Goal: Task Accomplishment & Management: Complete application form

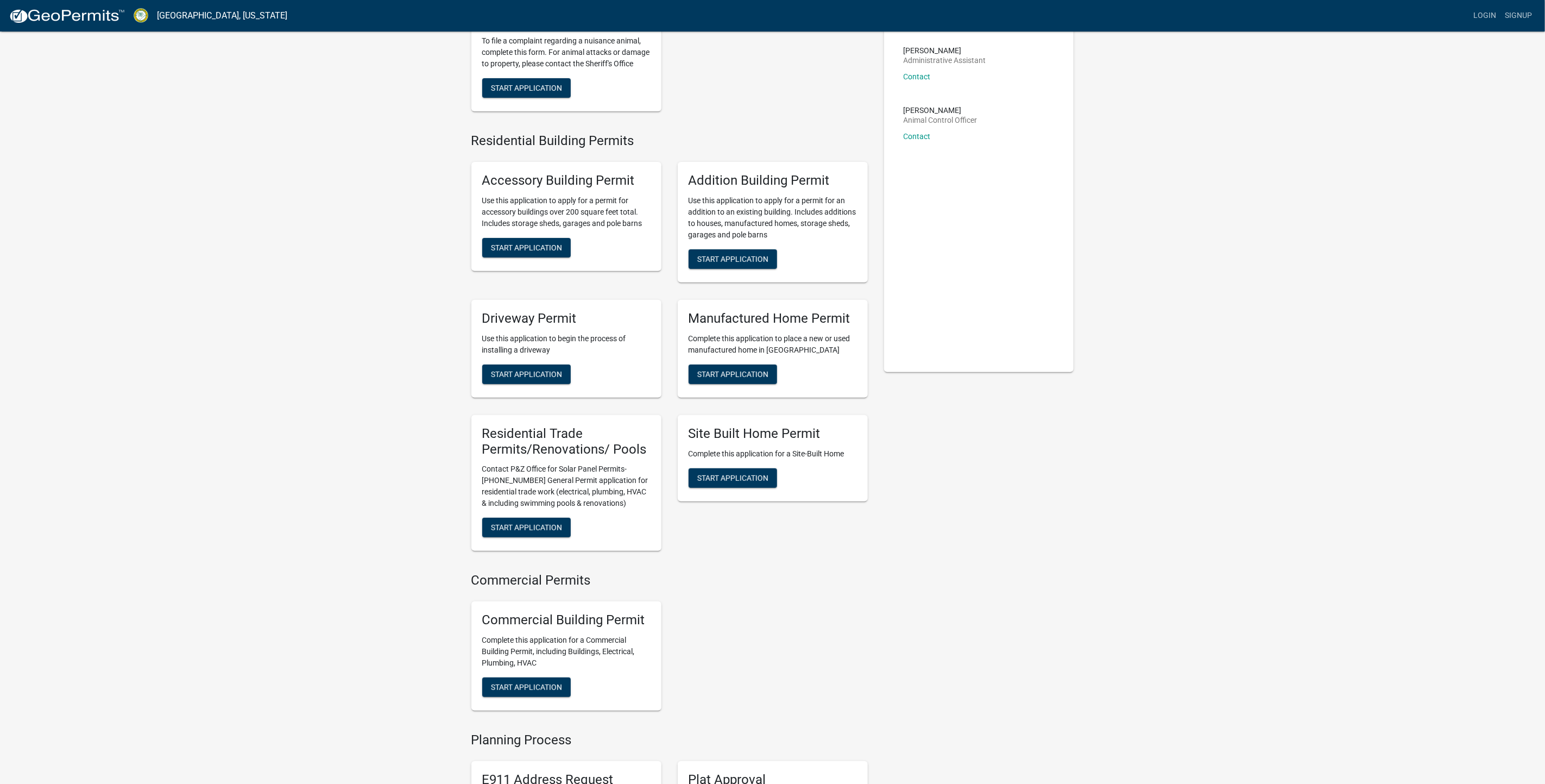
scroll to position [163, 0]
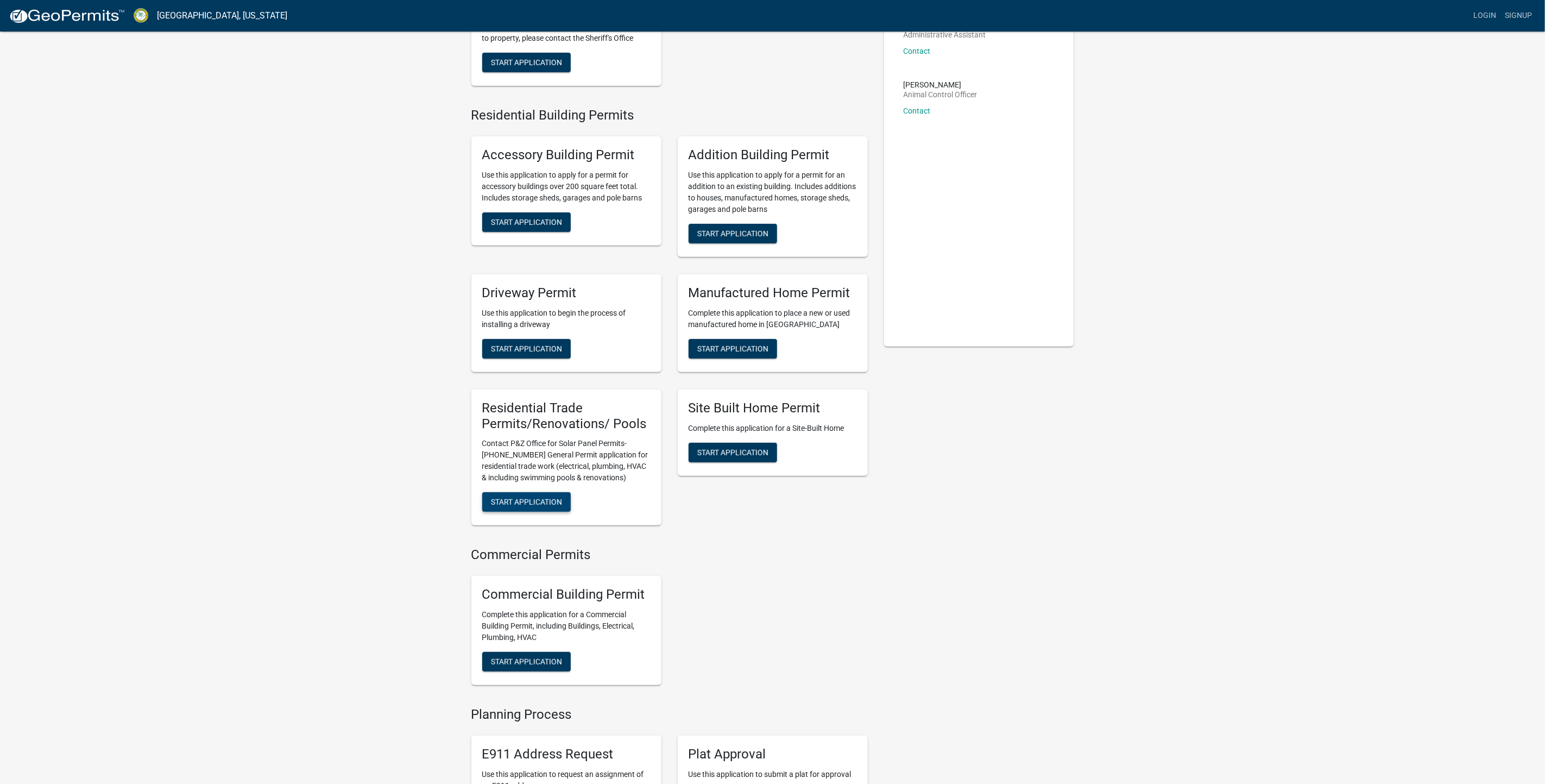
click at [558, 506] on span "Start Application" at bounding box center [527, 502] width 71 height 9
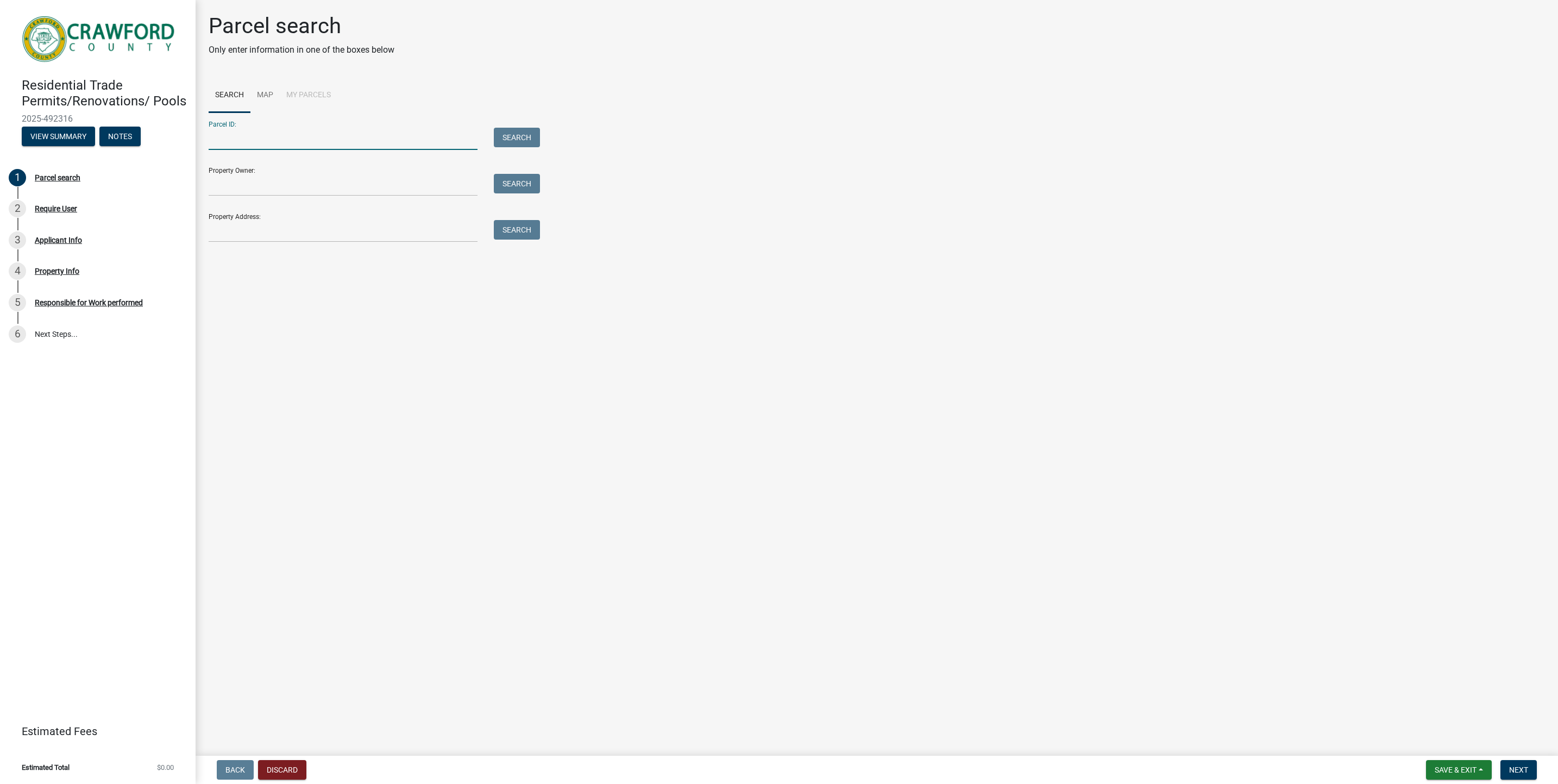
click at [229, 130] on input "Parcel ID:" at bounding box center [343, 139] width 269 height 22
click at [228, 168] on div "Property Owner: Search" at bounding box center [372, 177] width 326 height 37
click at [228, 177] on input "Property Owner:" at bounding box center [343, 185] width 269 height 22
type input "[PERSON_NAME]"
click at [219, 219] on div "Property Address: Search" at bounding box center [372, 223] width 326 height 37
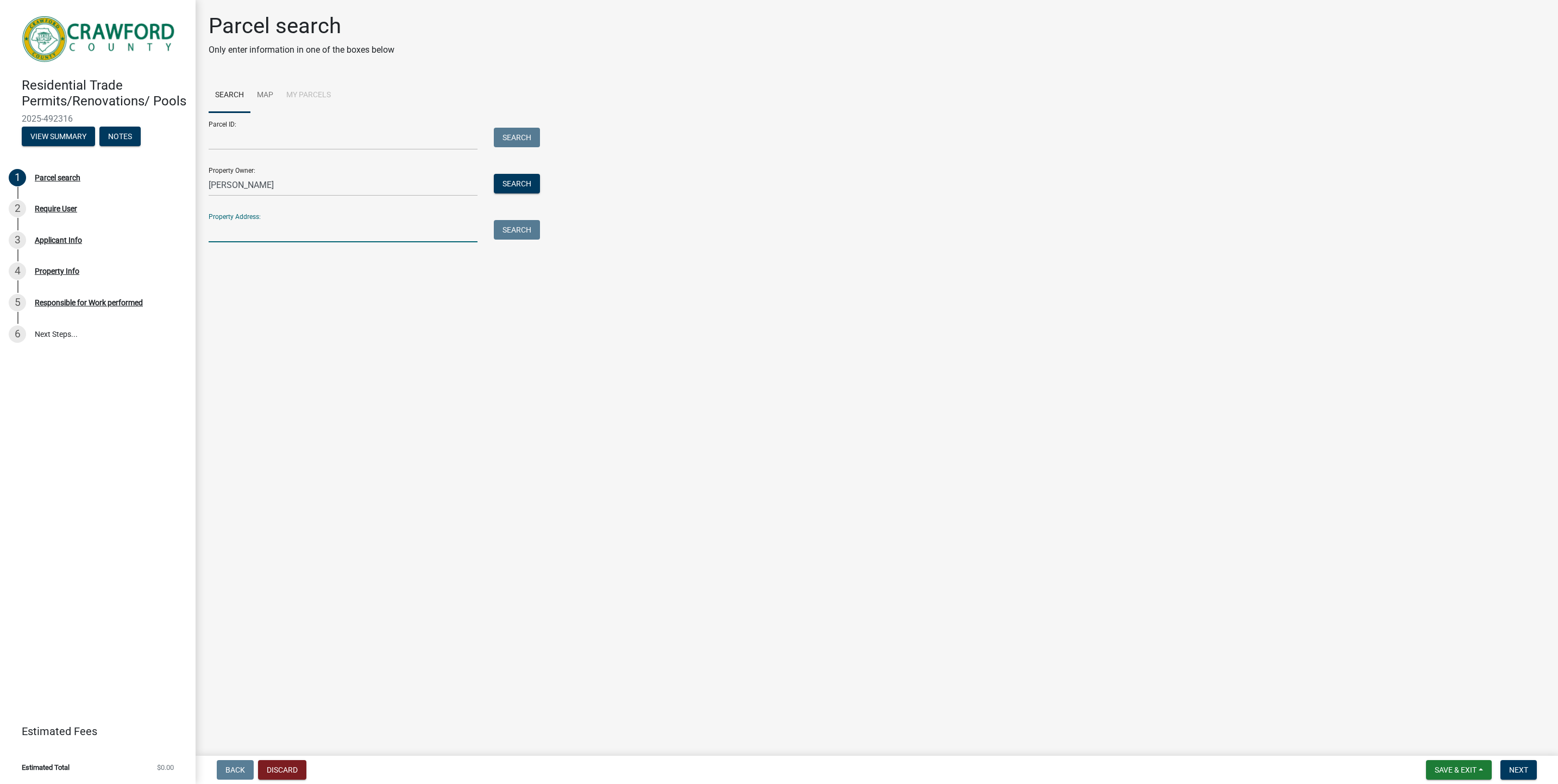
click at [219, 229] on input "Property Address:" at bounding box center [343, 231] width 269 height 22
type input "[STREET_ADDRESS][PERSON_NAME]"
click at [525, 231] on button "Search" at bounding box center [517, 230] width 46 height 20
drag, startPoint x: 291, startPoint y: 179, endPoint x: 132, endPoint y: 157, distance: 160.5
click at [132, 157] on div "Residential Trade Permits/Renovations/ Pools 2025-492316 View Summary Notes 1 P…" at bounding box center [779, 392] width 1558 height 784
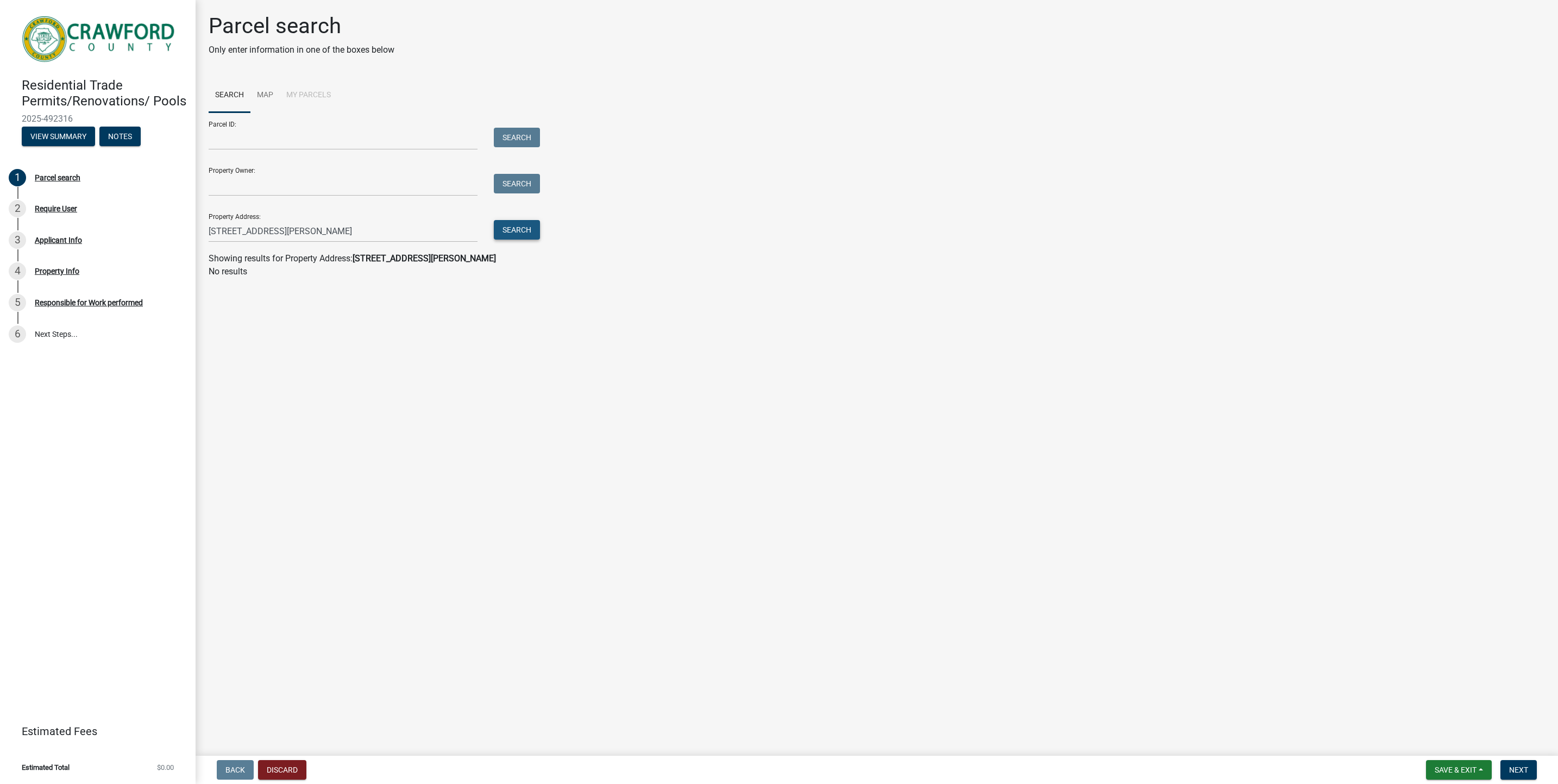
click at [507, 232] on button "Search" at bounding box center [517, 230] width 46 height 20
click at [398, 220] on input "[STREET_ADDRESS][PERSON_NAME]" at bounding box center [343, 231] width 269 height 22
type input "1062"
click at [523, 224] on button "Search" at bounding box center [517, 230] width 46 height 20
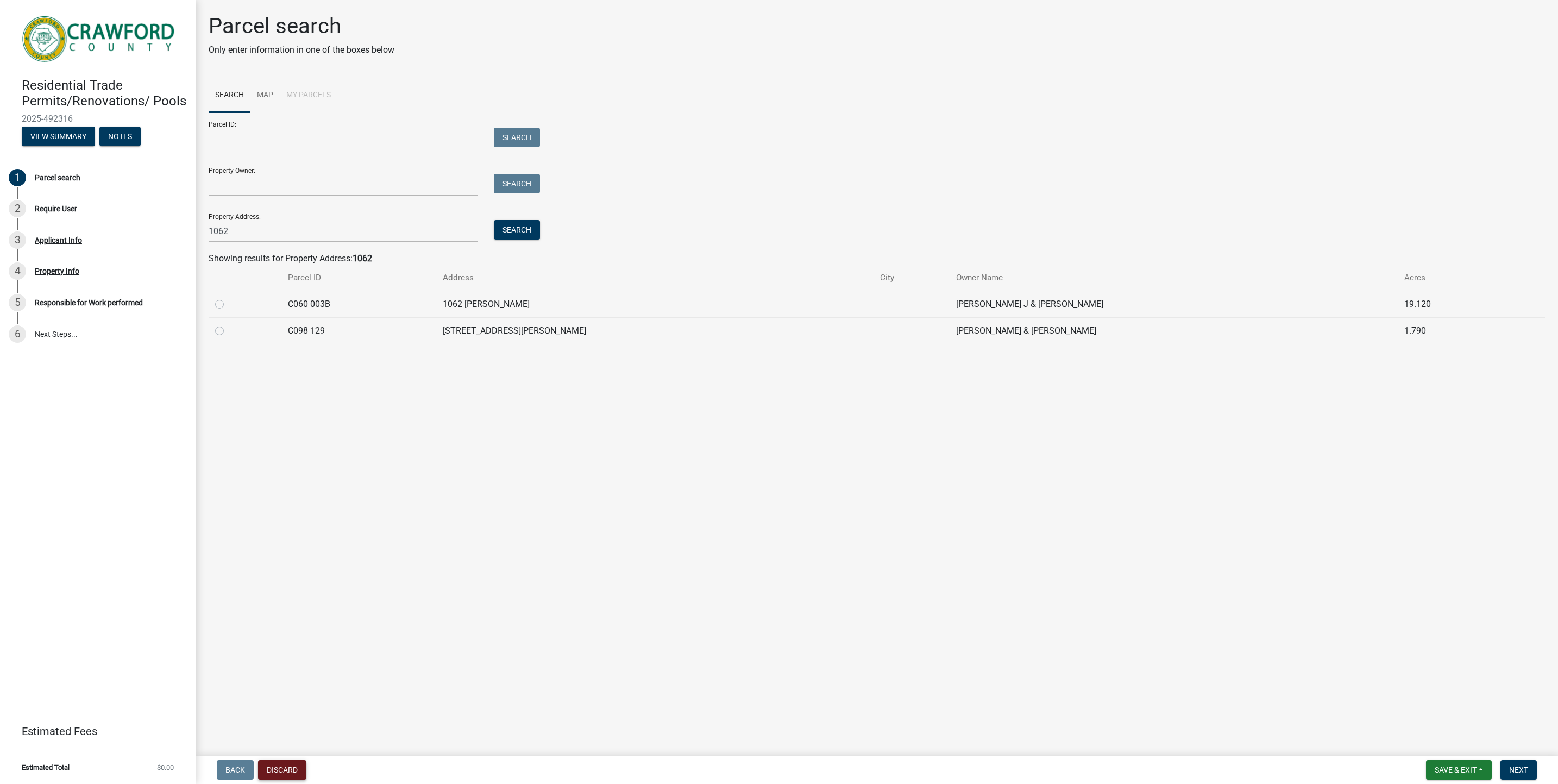
click at [296, 771] on button "Discard" at bounding box center [282, 770] width 49 height 20
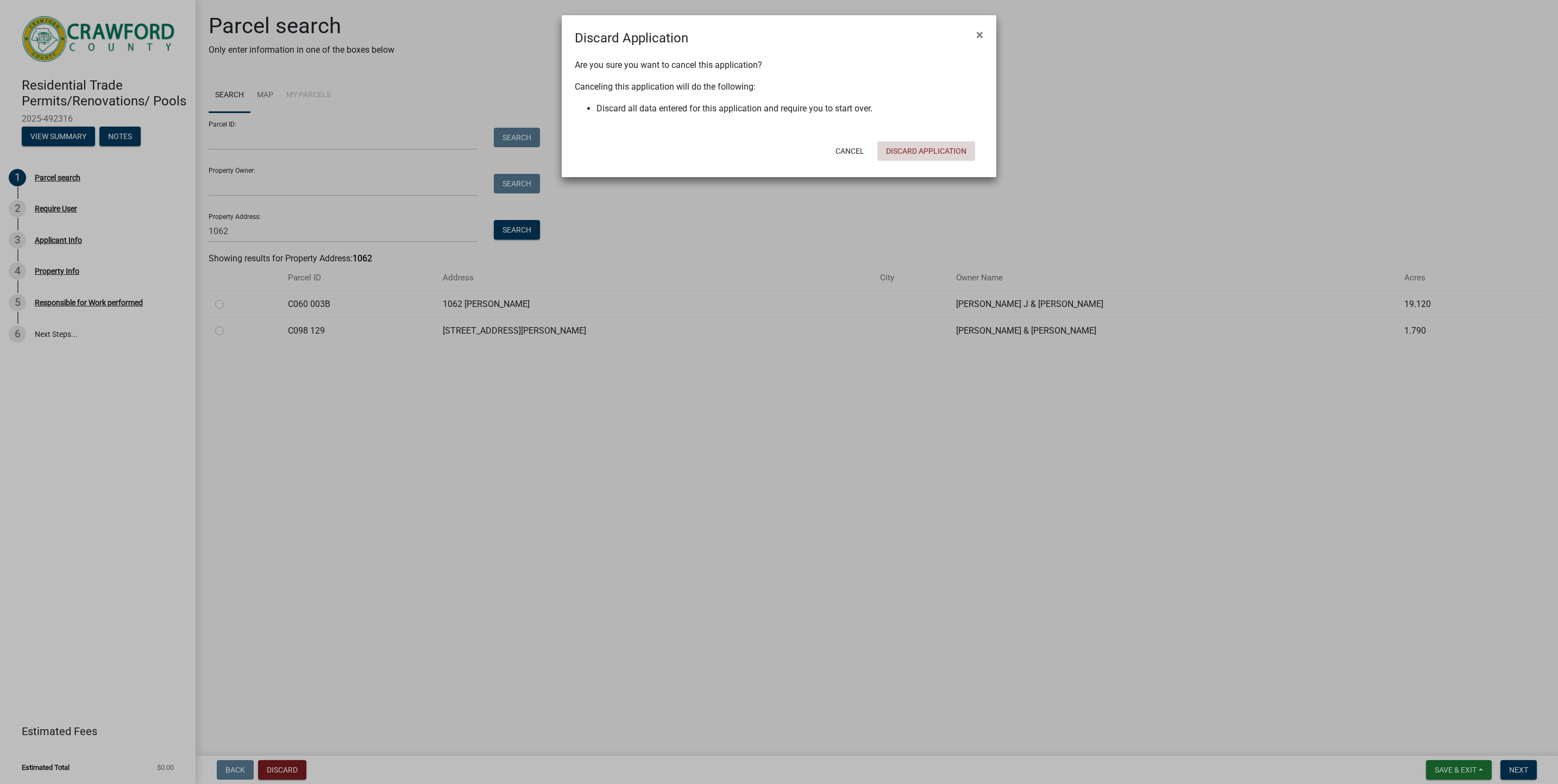
click at [908, 149] on button "Discard Application" at bounding box center [926, 151] width 97 height 20
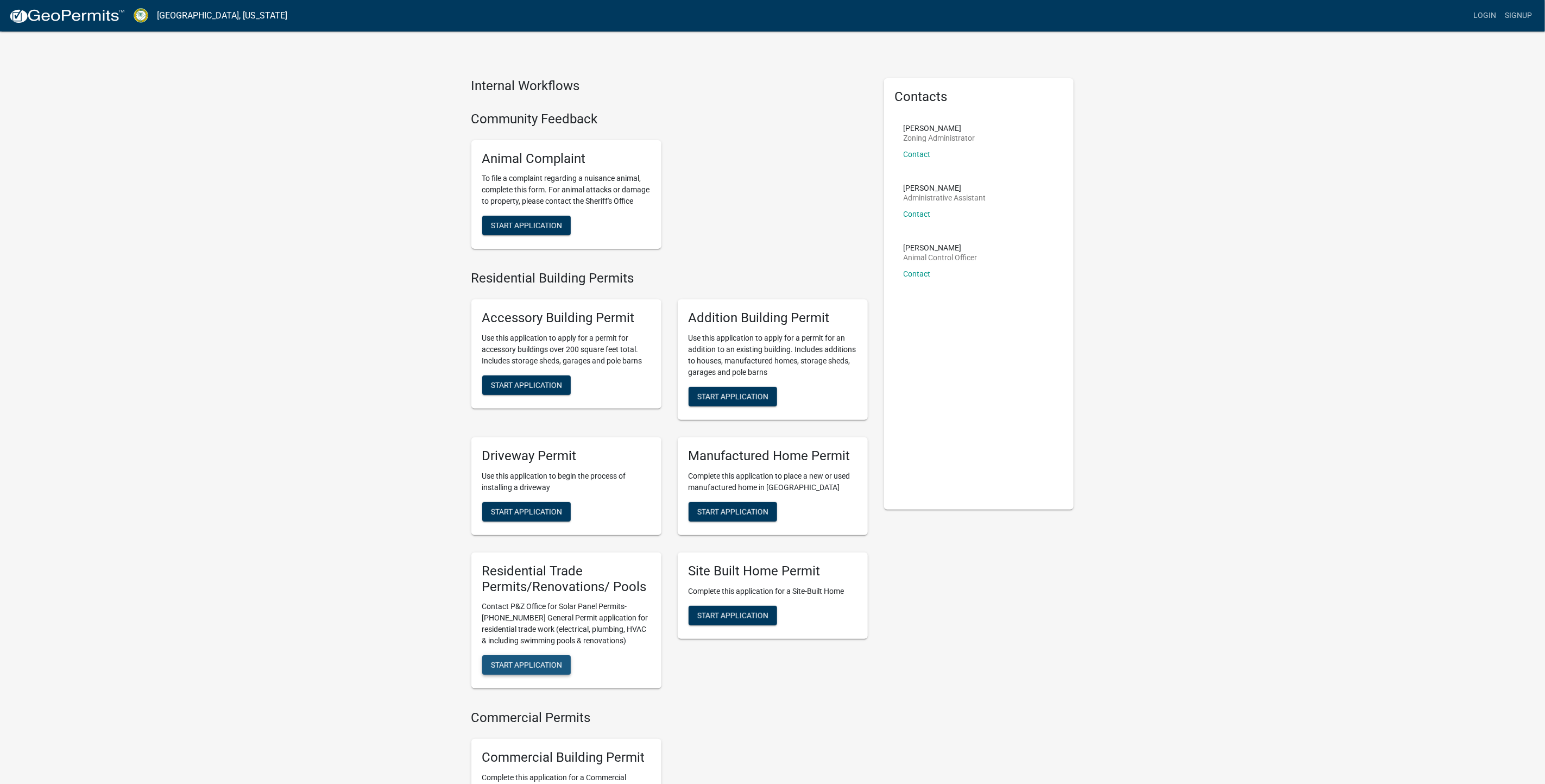
click at [536, 667] on button "Start Application" at bounding box center [526, 665] width 88 height 20
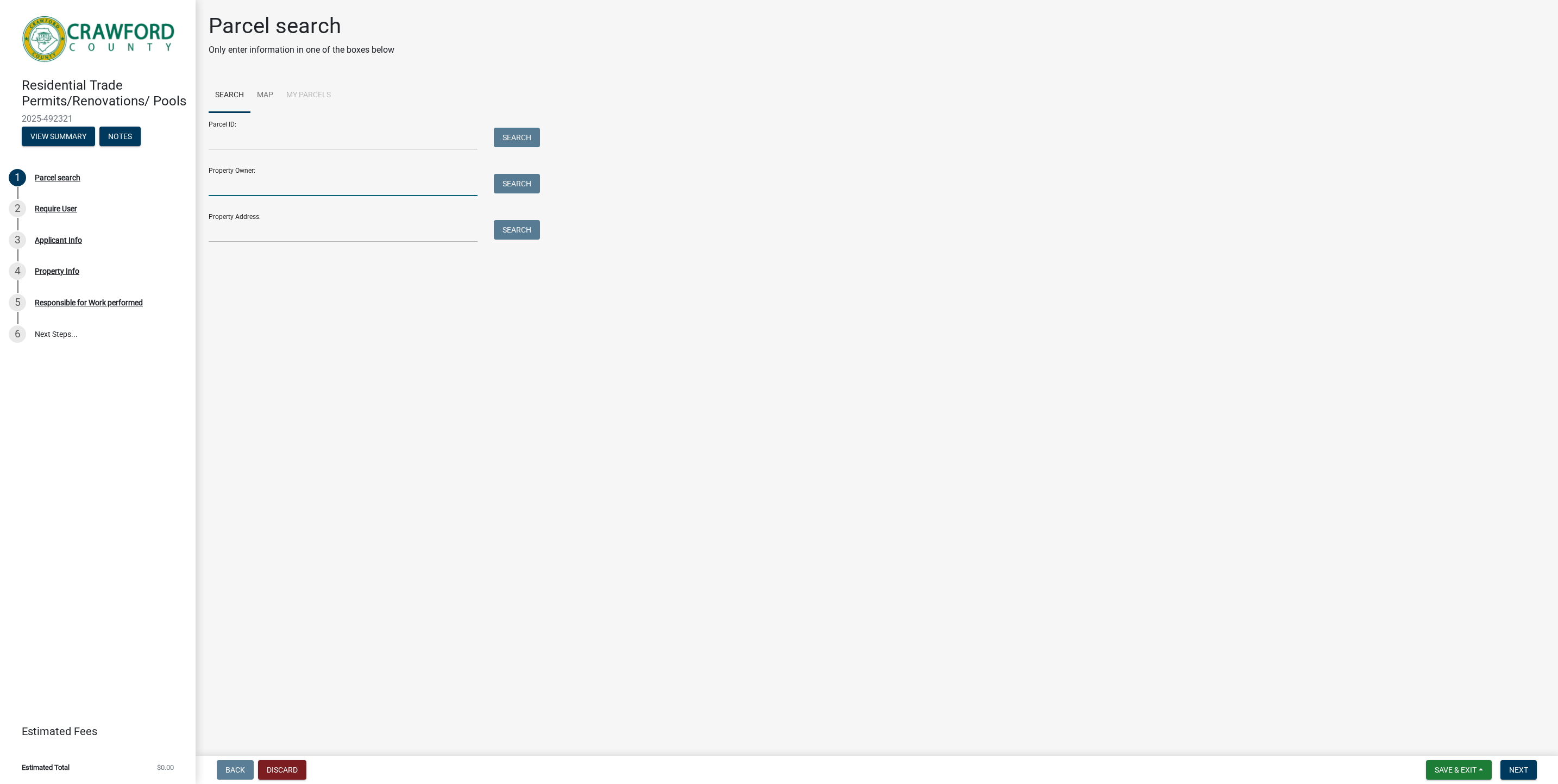
click at [249, 184] on input "Property Owner:" at bounding box center [343, 185] width 269 height 22
type input "[PERSON_NAME]"
type input "[STREET_ADDRESS][PERSON_NAME]"
drag, startPoint x: 346, startPoint y: 239, endPoint x: 0, endPoint y: 231, distance: 346.1
click at [15, 231] on div "Residential Trade Permits/Renovations/ Pools 2025-492321 View Summary Notes 1 P…" at bounding box center [779, 392] width 1558 height 784
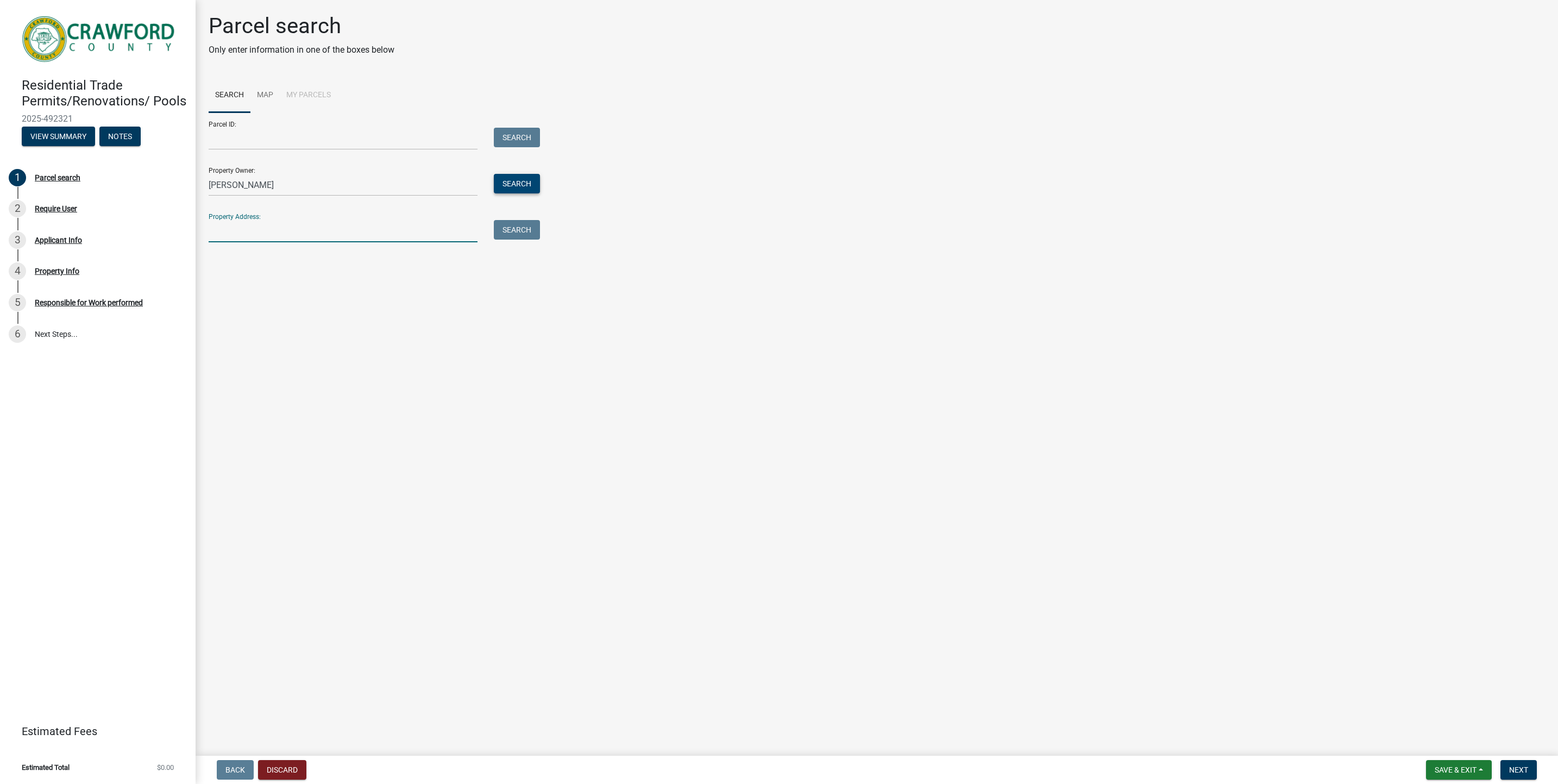
click at [527, 174] on button "Search" at bounding box center [517, 184] width 46 height 20
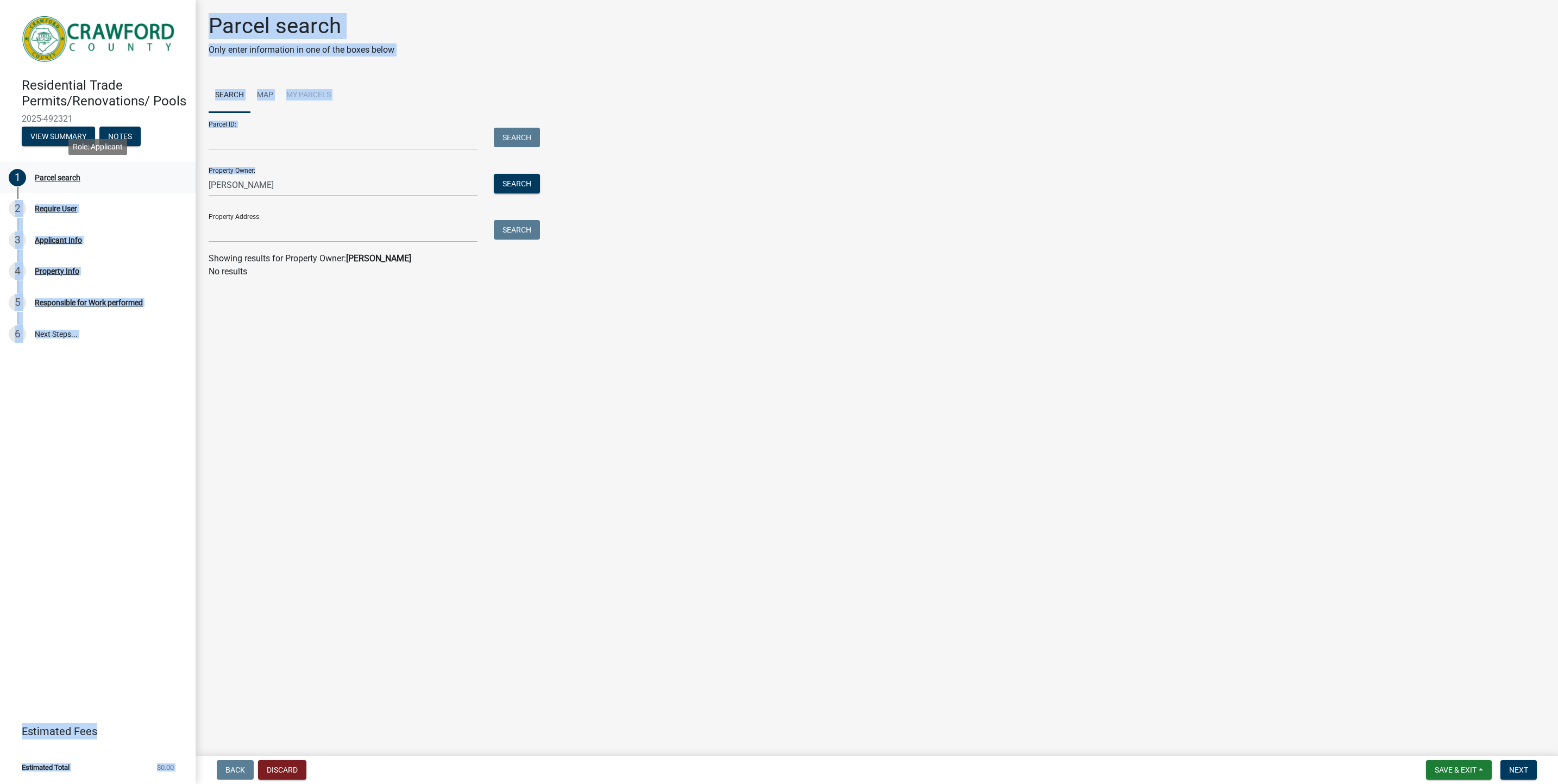
drag, startPoint x: 282, startPoint y: 172, endPoint x: 75, endPoint y: 177, distance: 207.1
click at [75, 177] on div "Residential Trade Permits/Renovations/ Pools 2025-492321 View Summary Notes 1 P…" at bounding box center [779, 392] width 1558 height 784
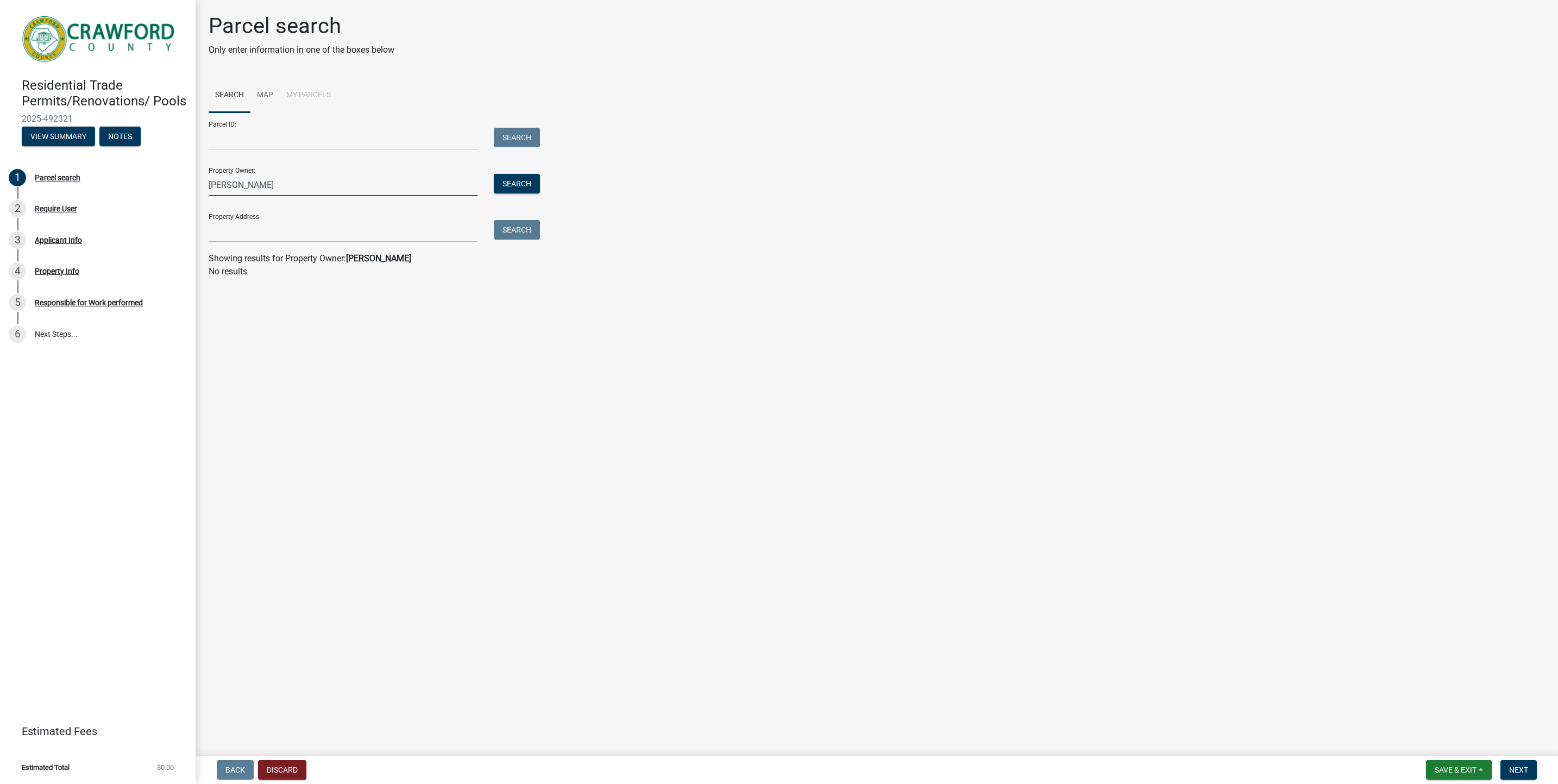
click at [315, 195] on input "[PERSON_NAME]" at bounding box center [343, 185] width 269 height 22
drag, startPoint x: 315, startPoint y: 195, endPoint x: 142, endPoint y: 192, distance: 173.0
click at [142, 192] on div "Residential Trade Permits/Renovations/ Pools 2025-492321 View Summary Notes 1 P…" at bounding box center [779, 392] width 1558 height 784
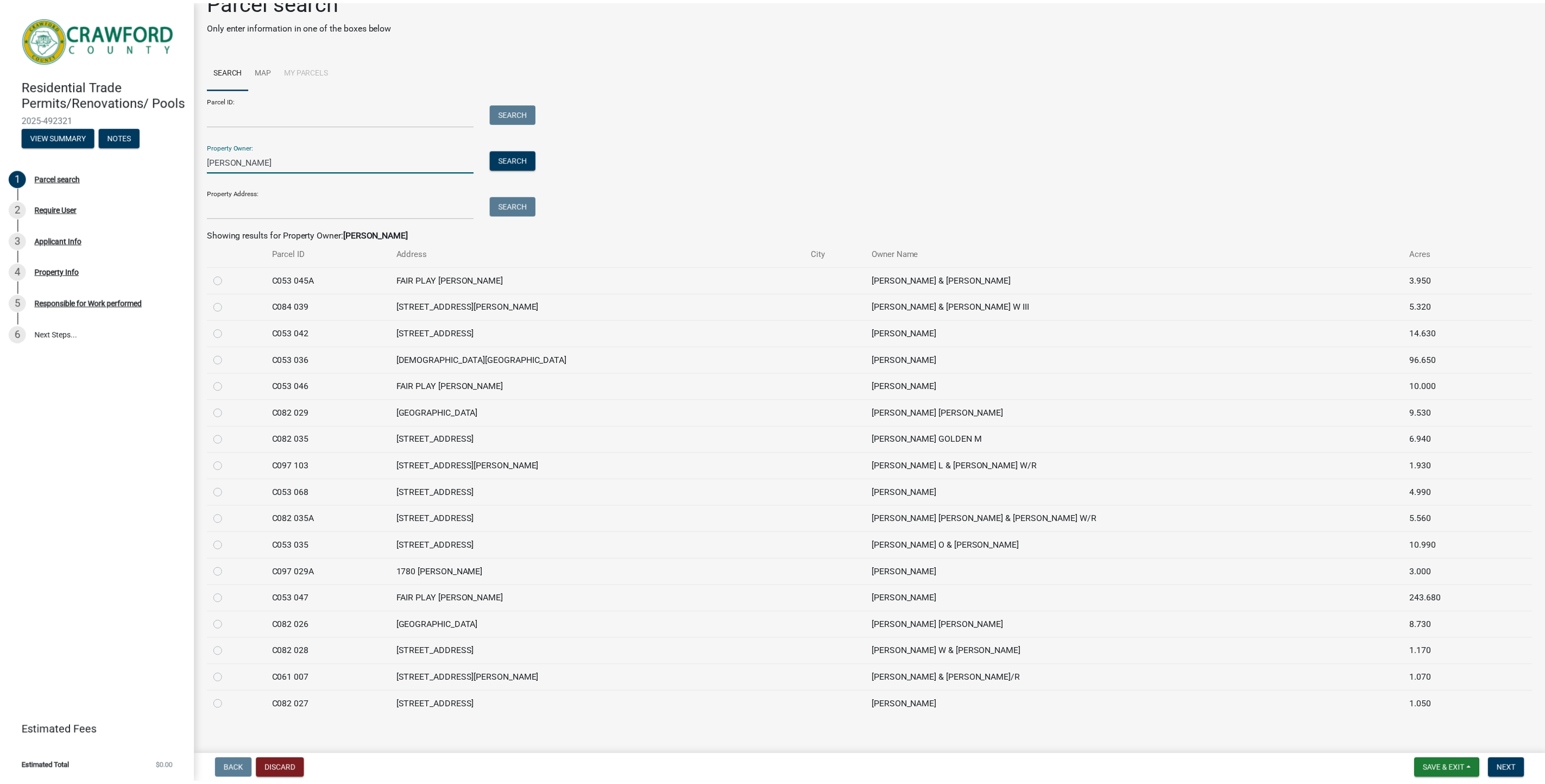
scroll to position [38, 0]
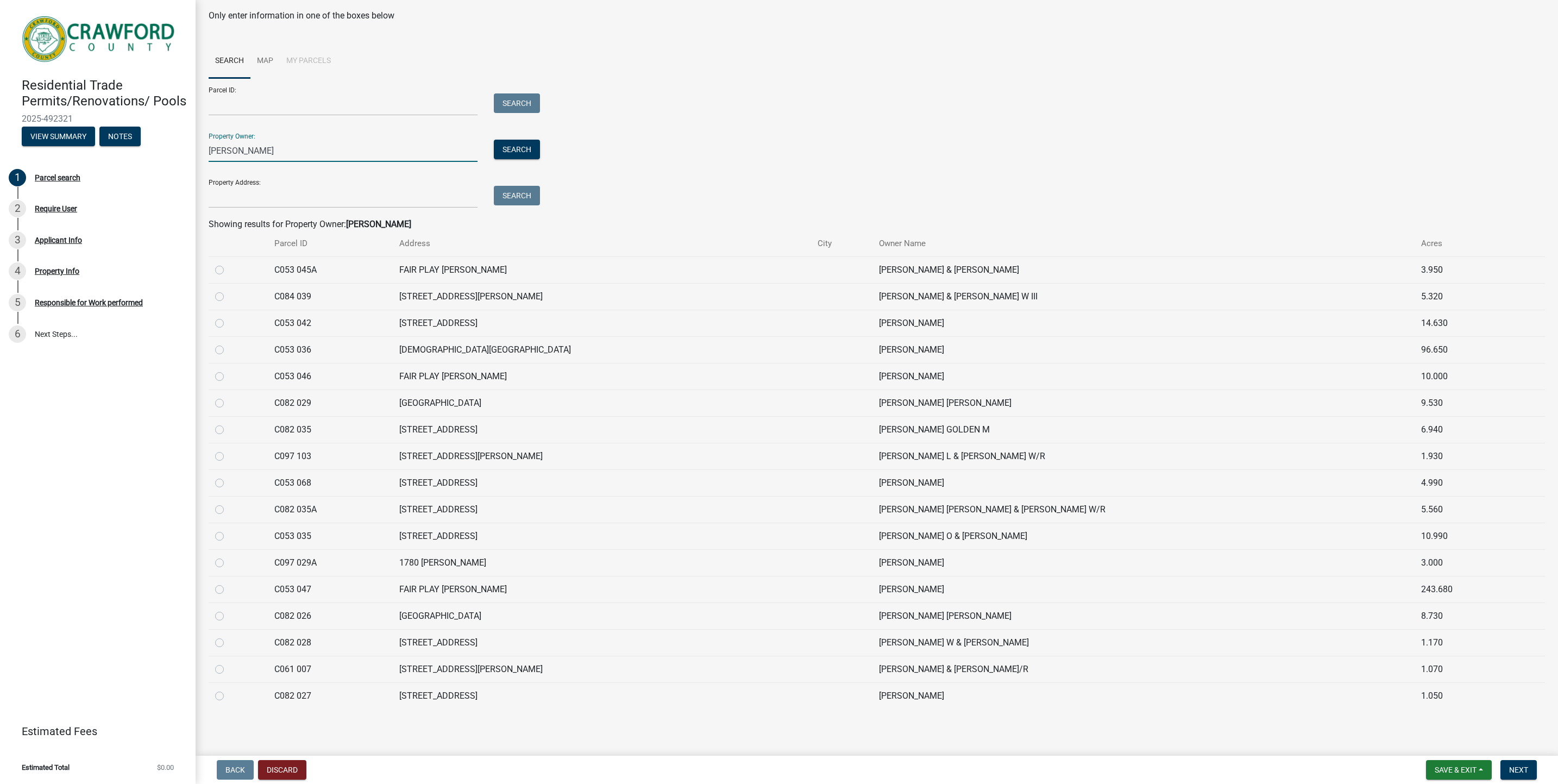
type input "[PERSON_NAME]"
click at [287, 764] on button "Discard" at bounding box center [282, 770] width 49 height 20
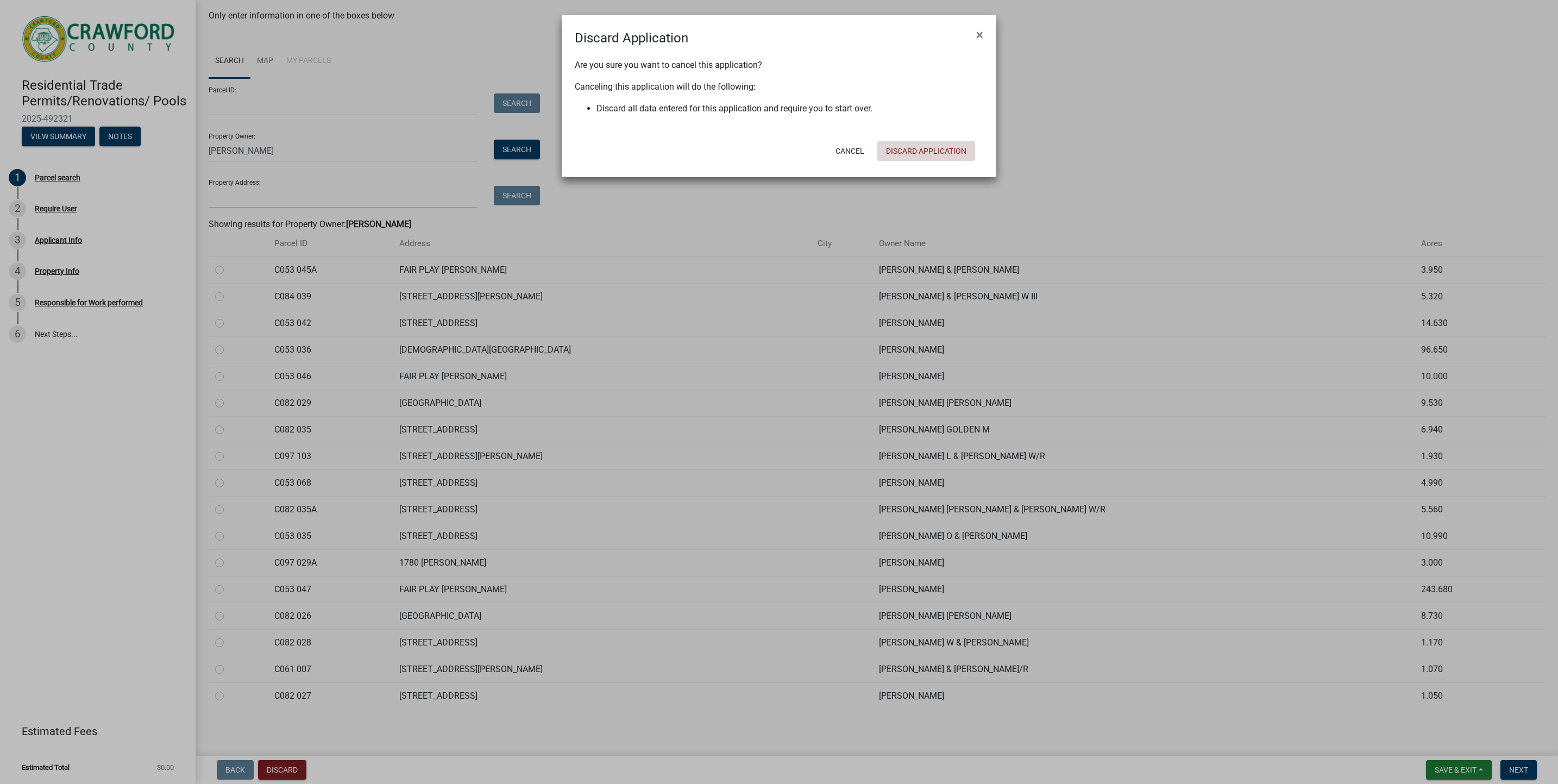
click at [922, 152] on button "Discard Application" at bounding box center [926, 151] width 97 height 20
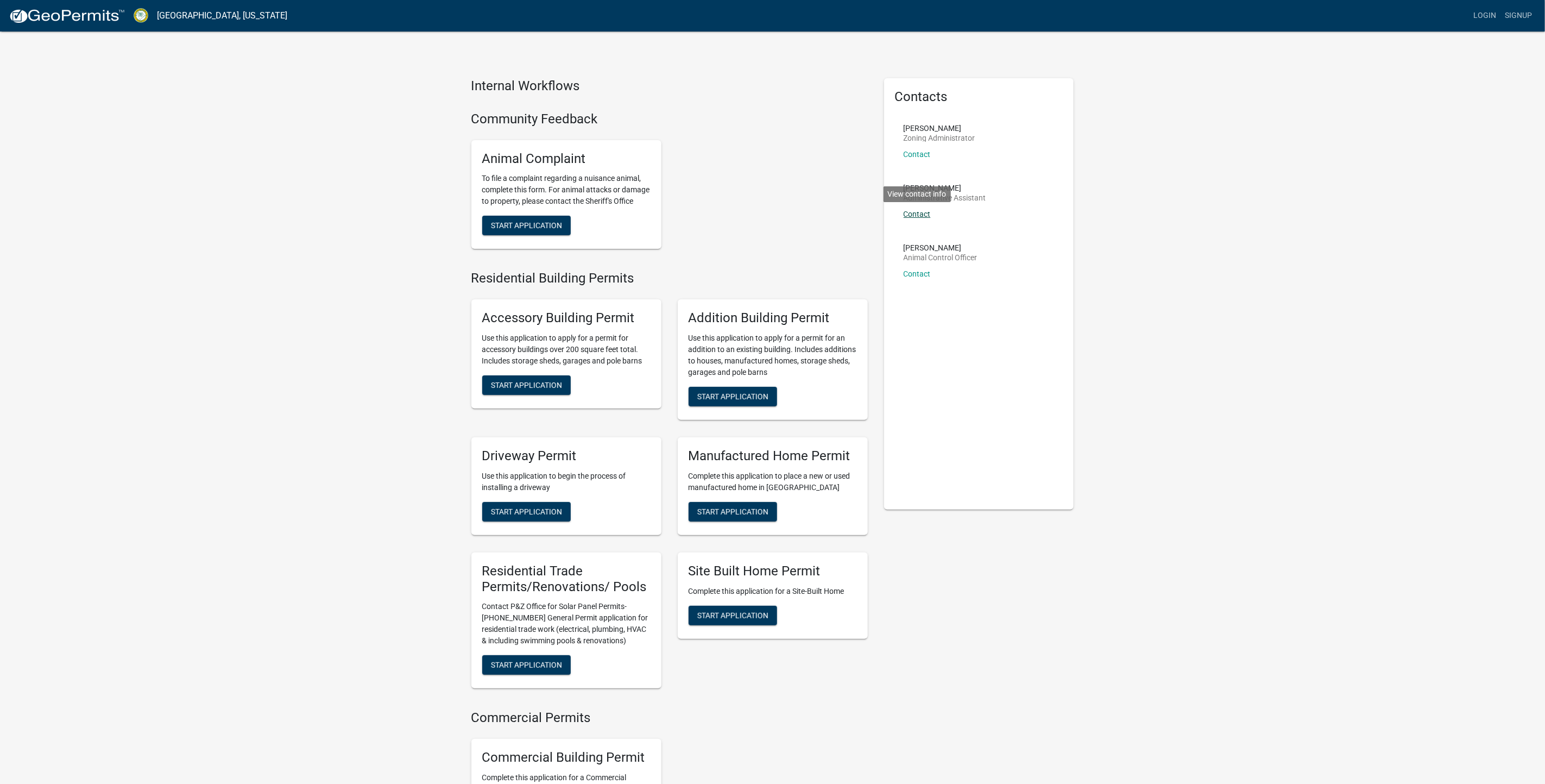
click at [921, 214] on link "Contact" at bounding box center [917, 214] width 27 height 9
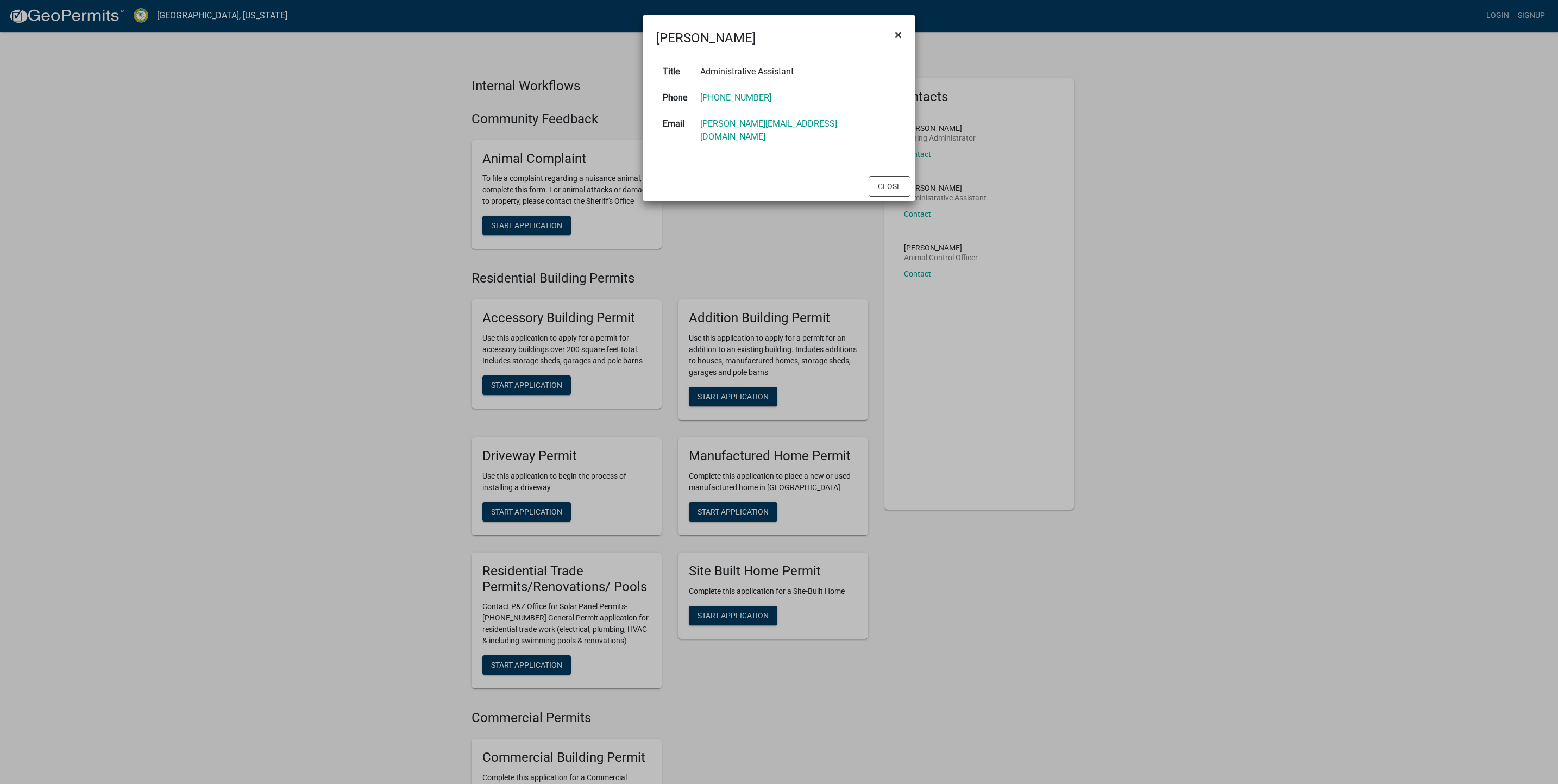
click at [897, 32] on span "×" at bounding box center [898, 35] width 7 height 15
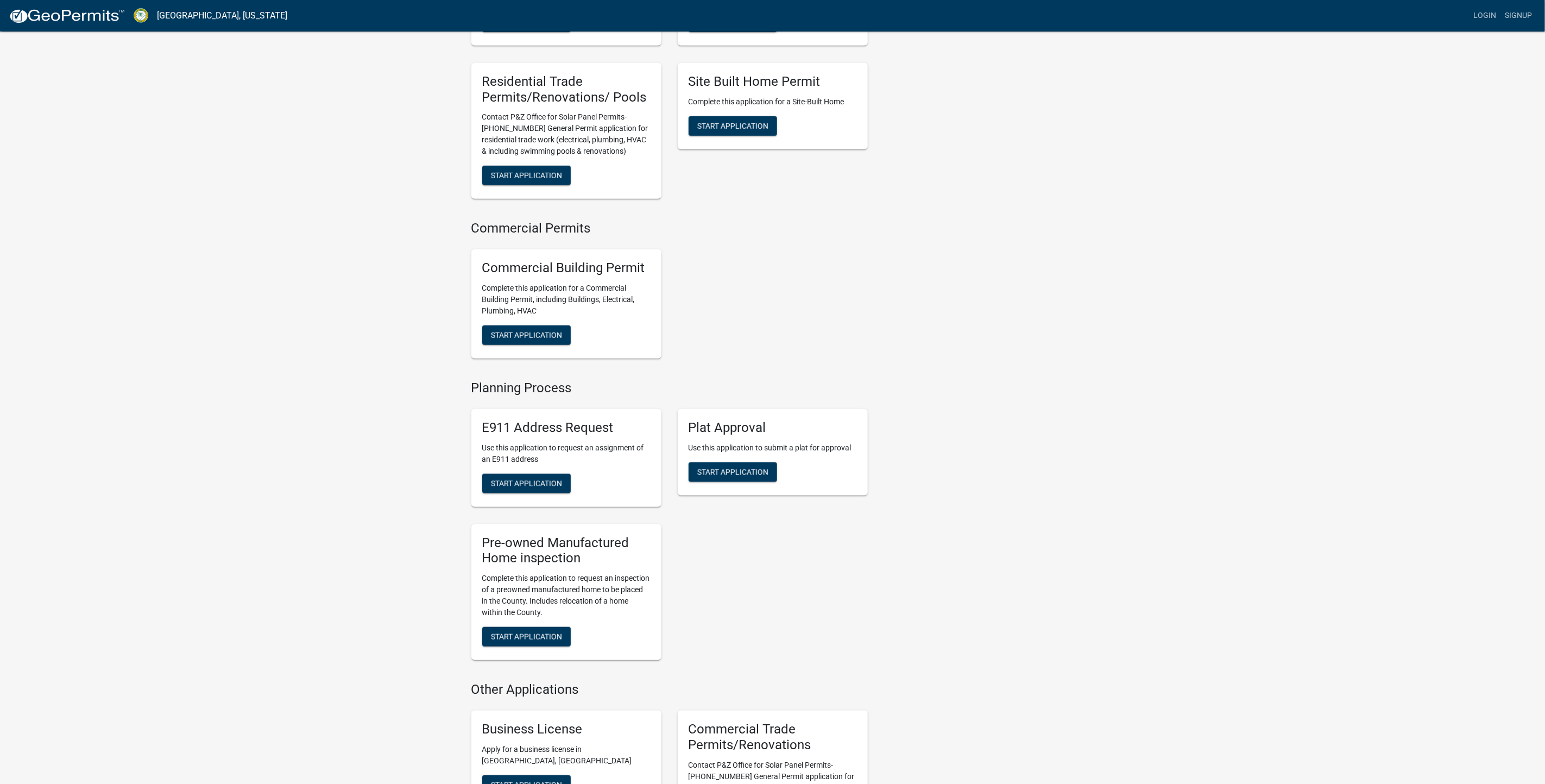
scroll to position [489, 0]
click at [547, 180] on span "Start Application" at bounding box center [527, 176] width 71 height 9
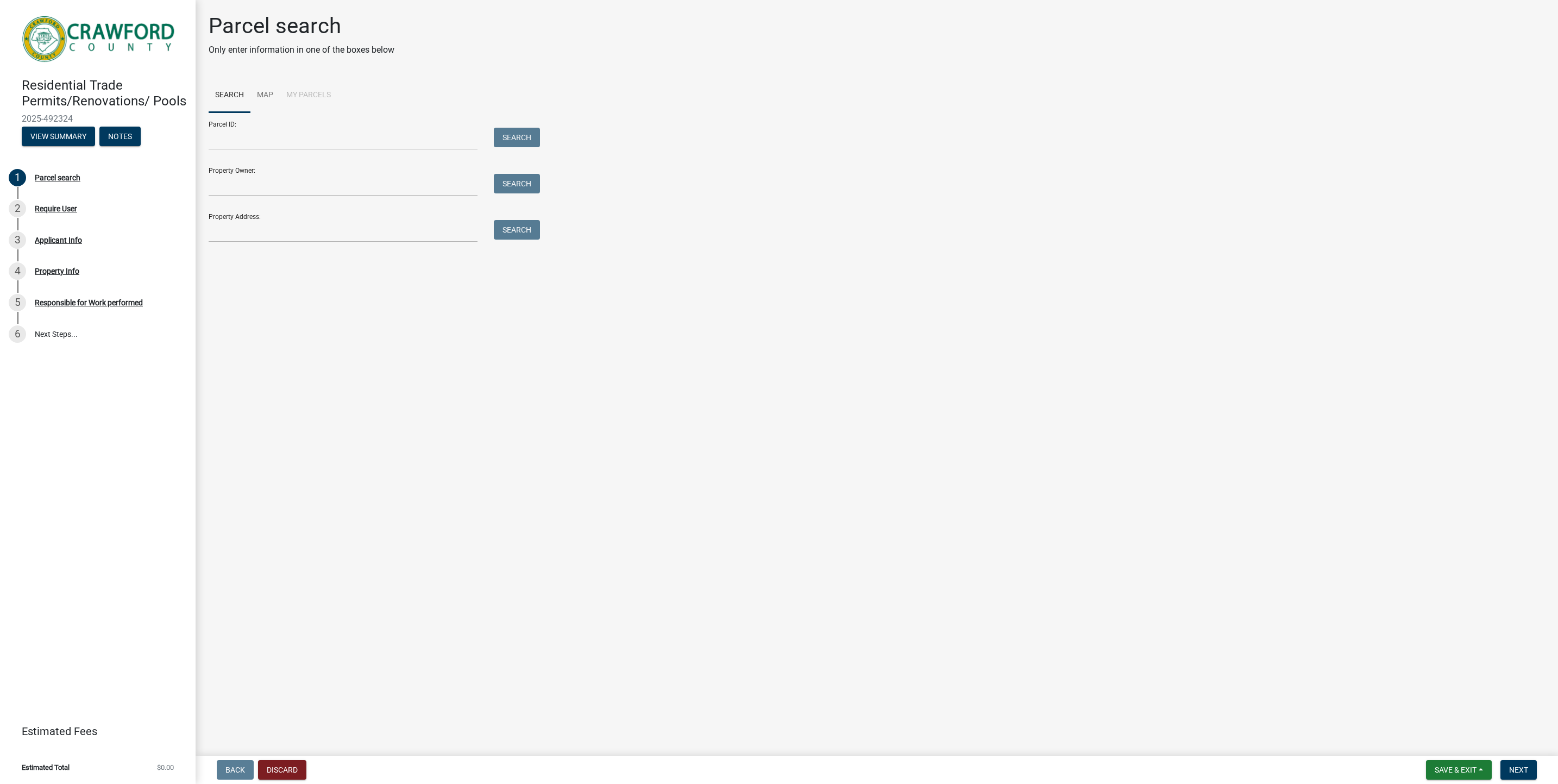
click at [386, 163] on div "Property Owner: Search" at bounding box center [372, 177] width 326 height 37
click at [319, 175] on input "Property Owner:" at bounding box center [343, 185] width 269 height 22
type input "[PERSON_NAME]"
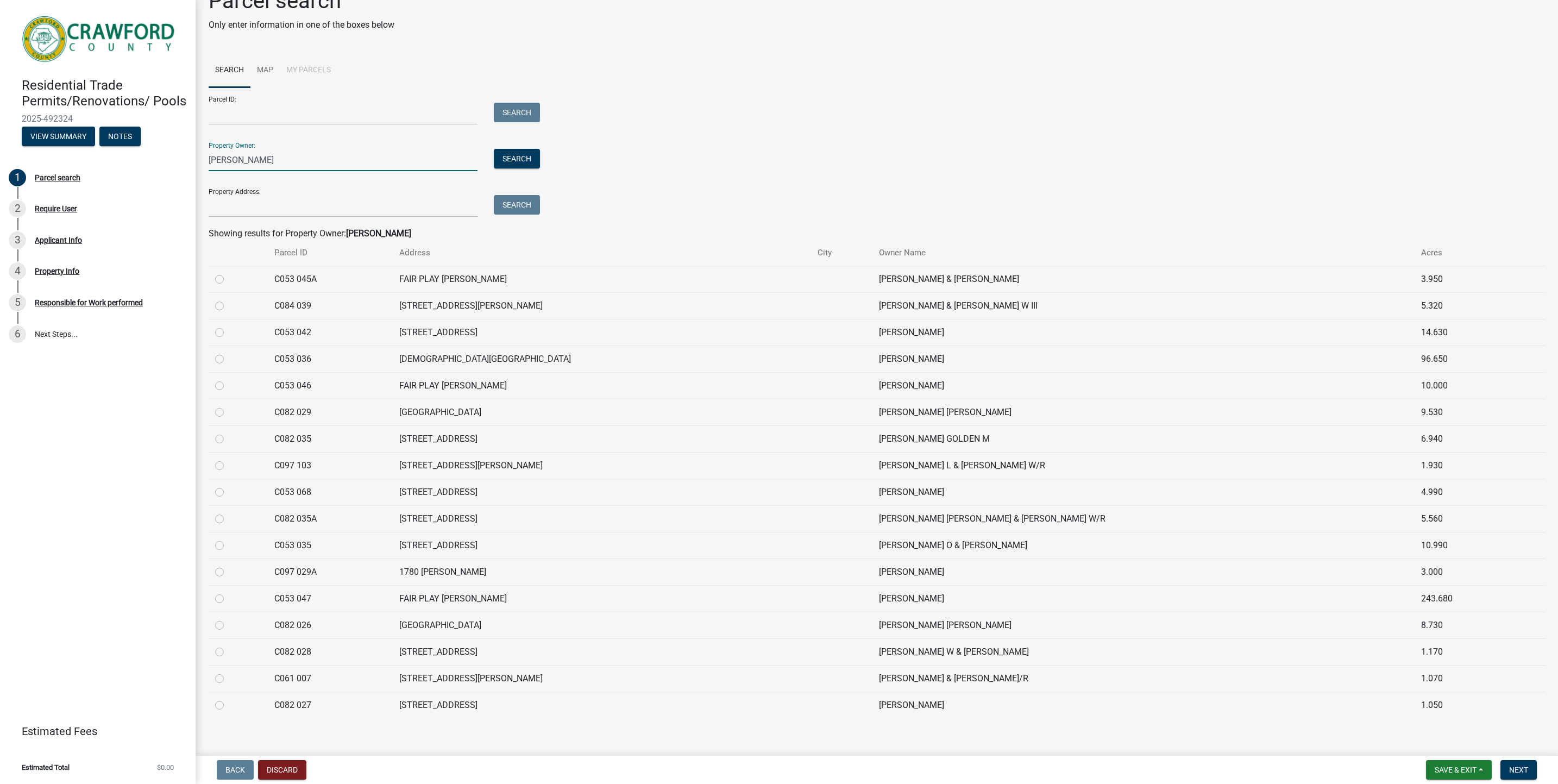
scroll to position [38, 0]
